Goal: Transaction & Acquisition: Purchase product/service

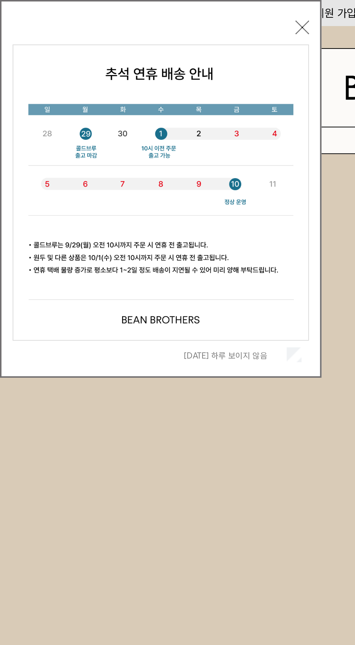
click at [148, 14] on button "닫기" at bounding box center [148, 13] width 7 height 7
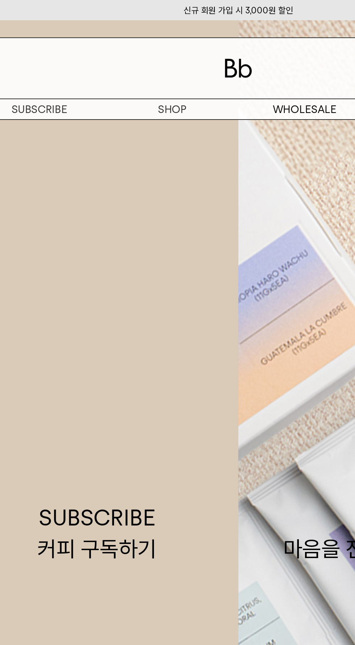
click at [0, 0] on p "숍" at bounding box center [0, 0] width 0 height 0
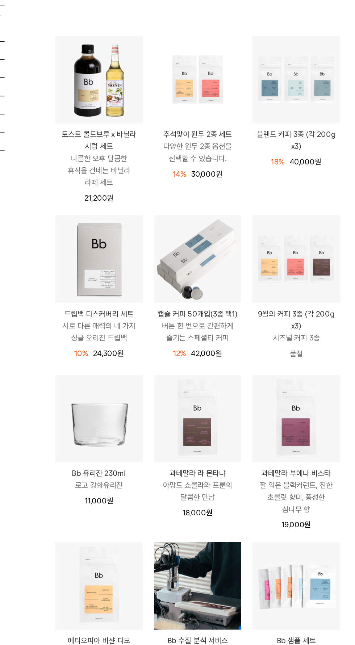
click at [0, 0] on img at bounding box center [0, 0] width 0 height 0
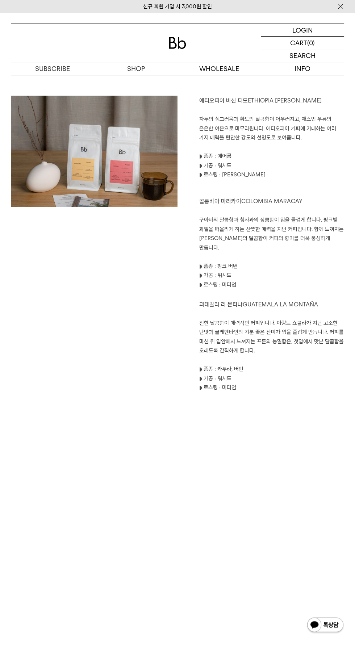
scroll to position [784, 0]
